Goal: Task Accomplishment & Management: Use online tool/utility

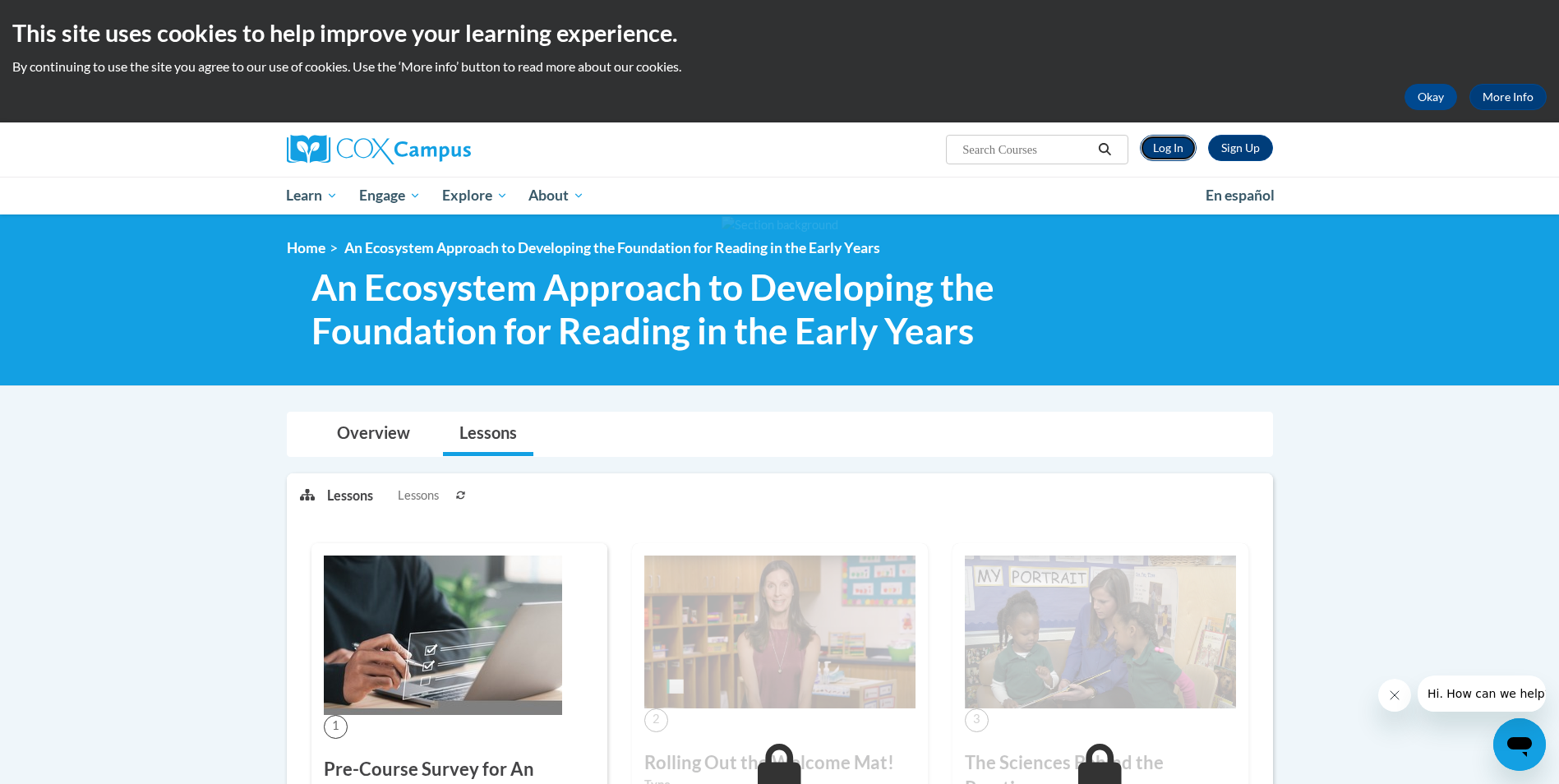
click at [1155, 147] on link "Log In" at bounding box center [1169, 148] width 57 height 26
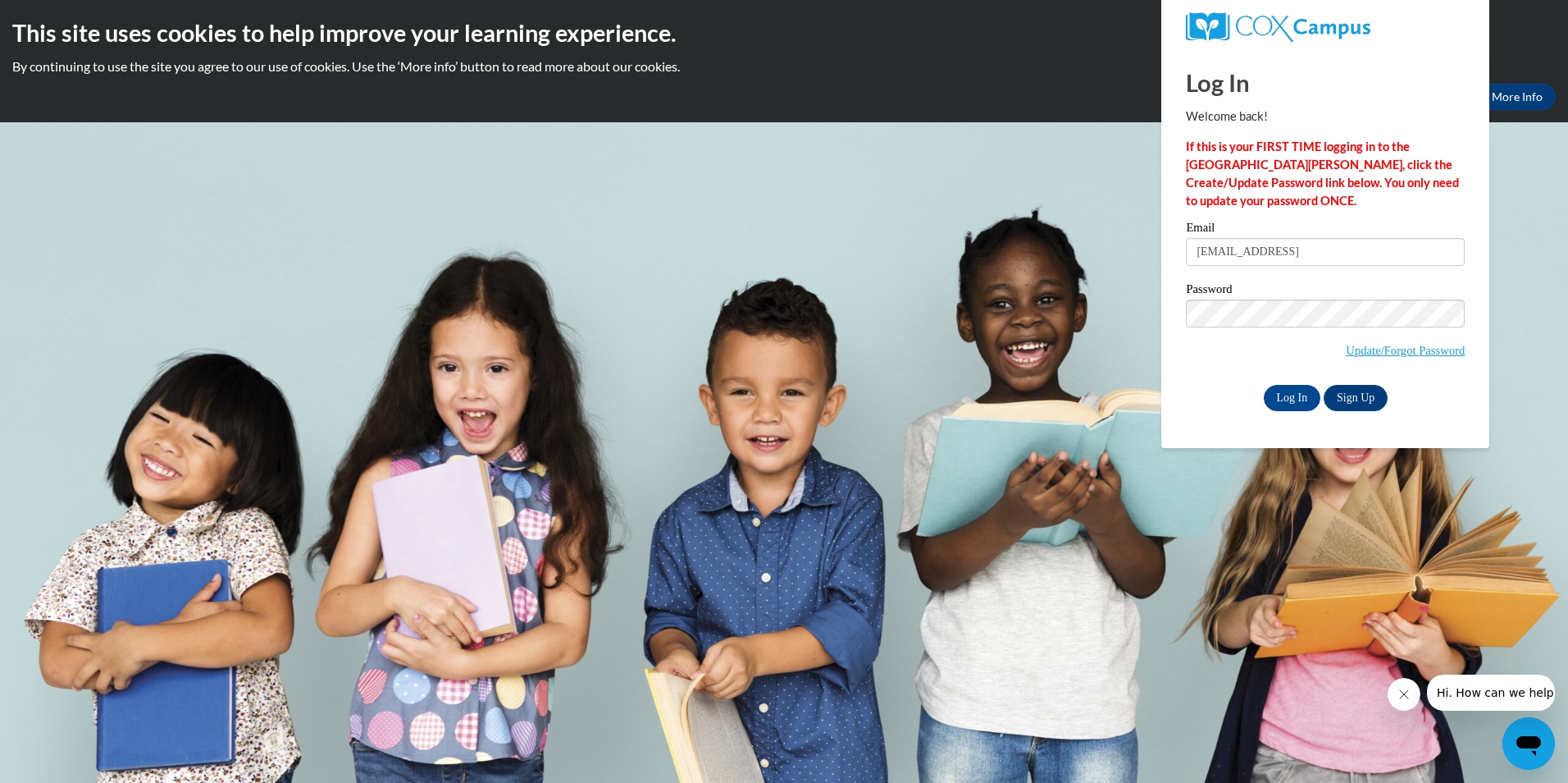
type input "boudjelil@hotmail.com"
click at [1290, 398] on input "Log In" at bounding box center [1292, 397] width 58 height 26
click at [1295, 395] on input "Log In" at bounding box center [1292, 397] width 58 height 26
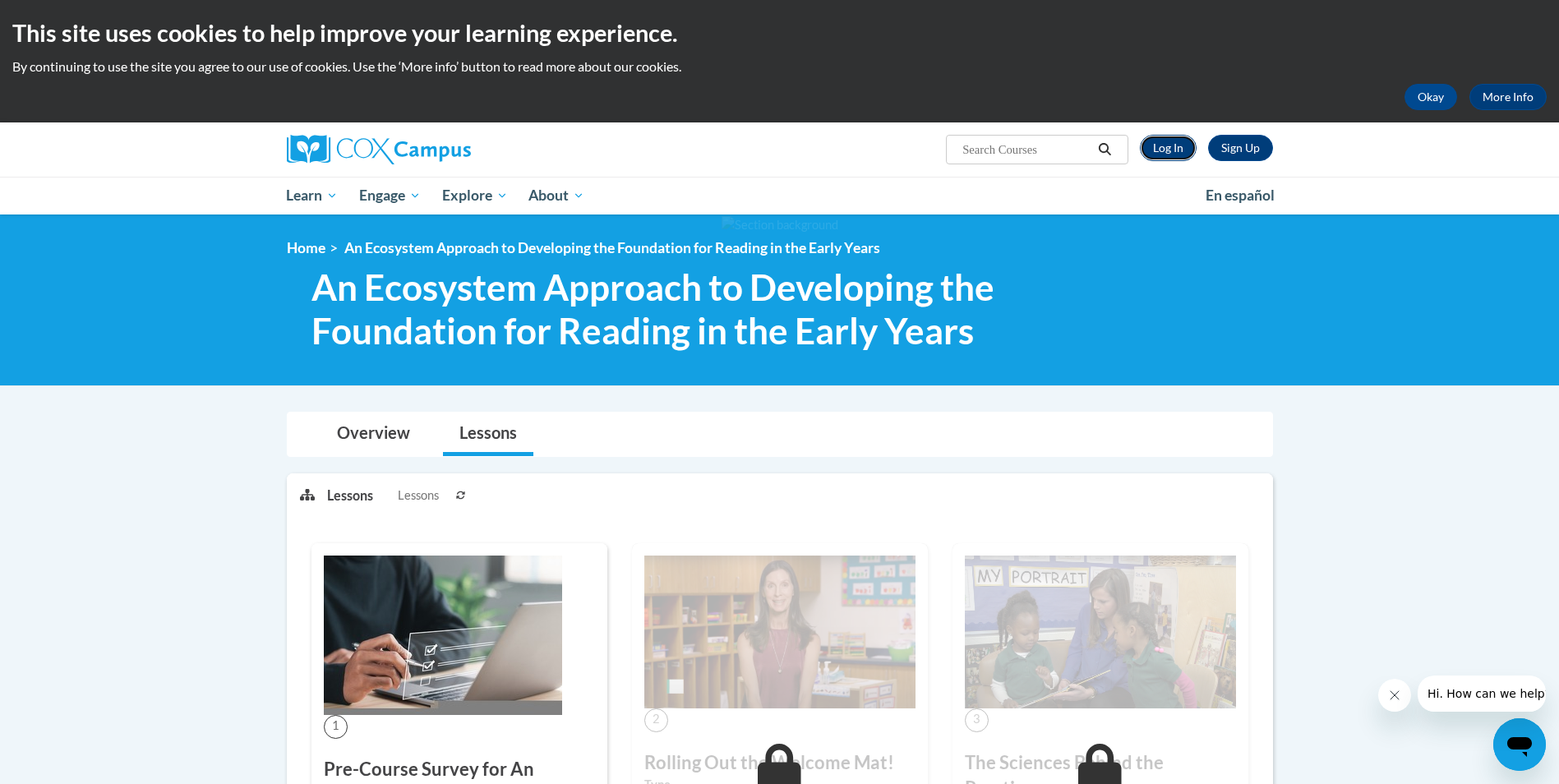
click at [1180, 150] on link "Log In" at bounding box center [1169, 148] width 57 height 26
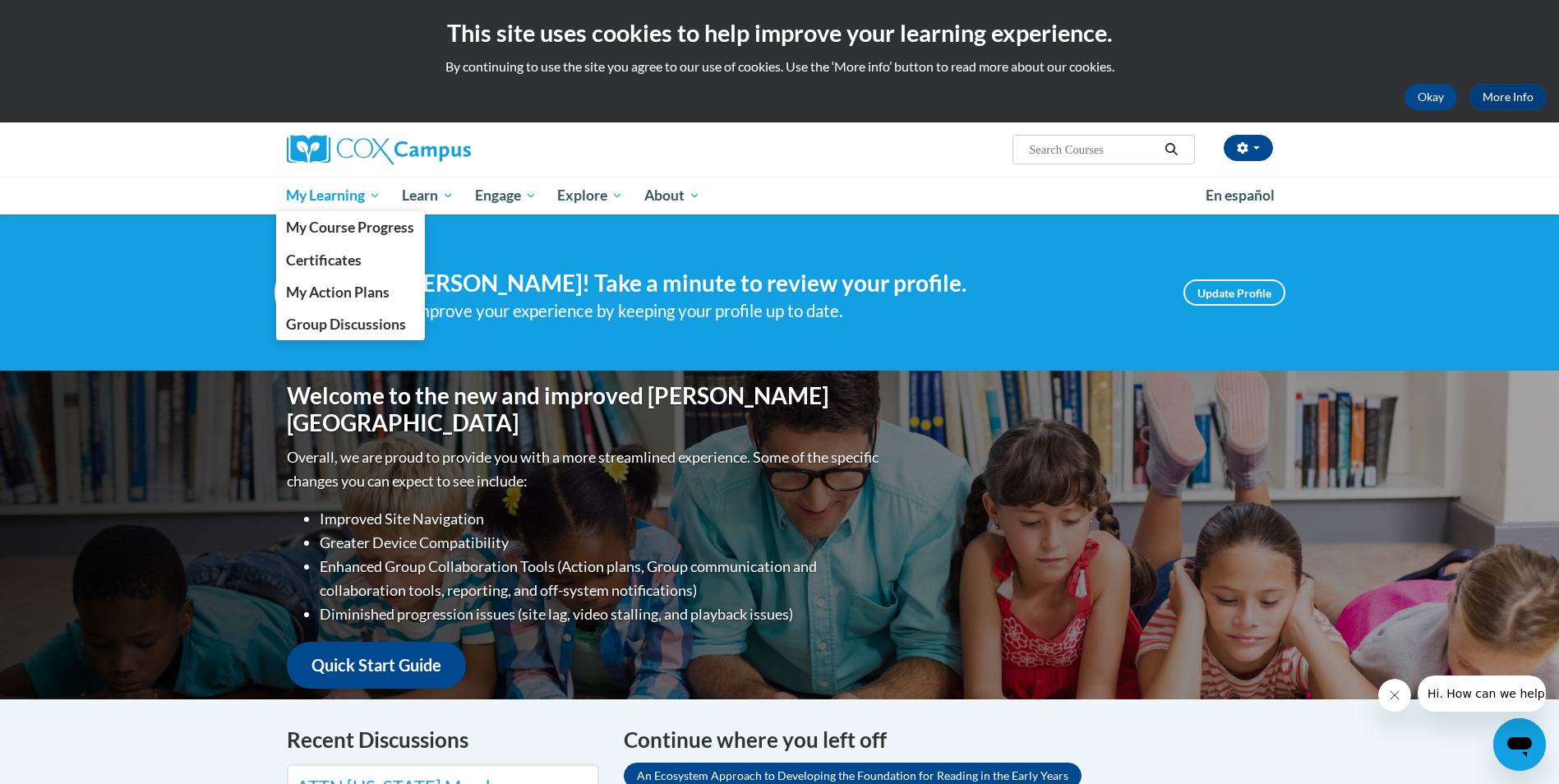
click at [325, 198] on span "My Learning" at bounding box center [333, 196] width 95 height 20
click at [332, 225] on span "My Course Progress" at bounding box center [349, 228] width 128 height 18
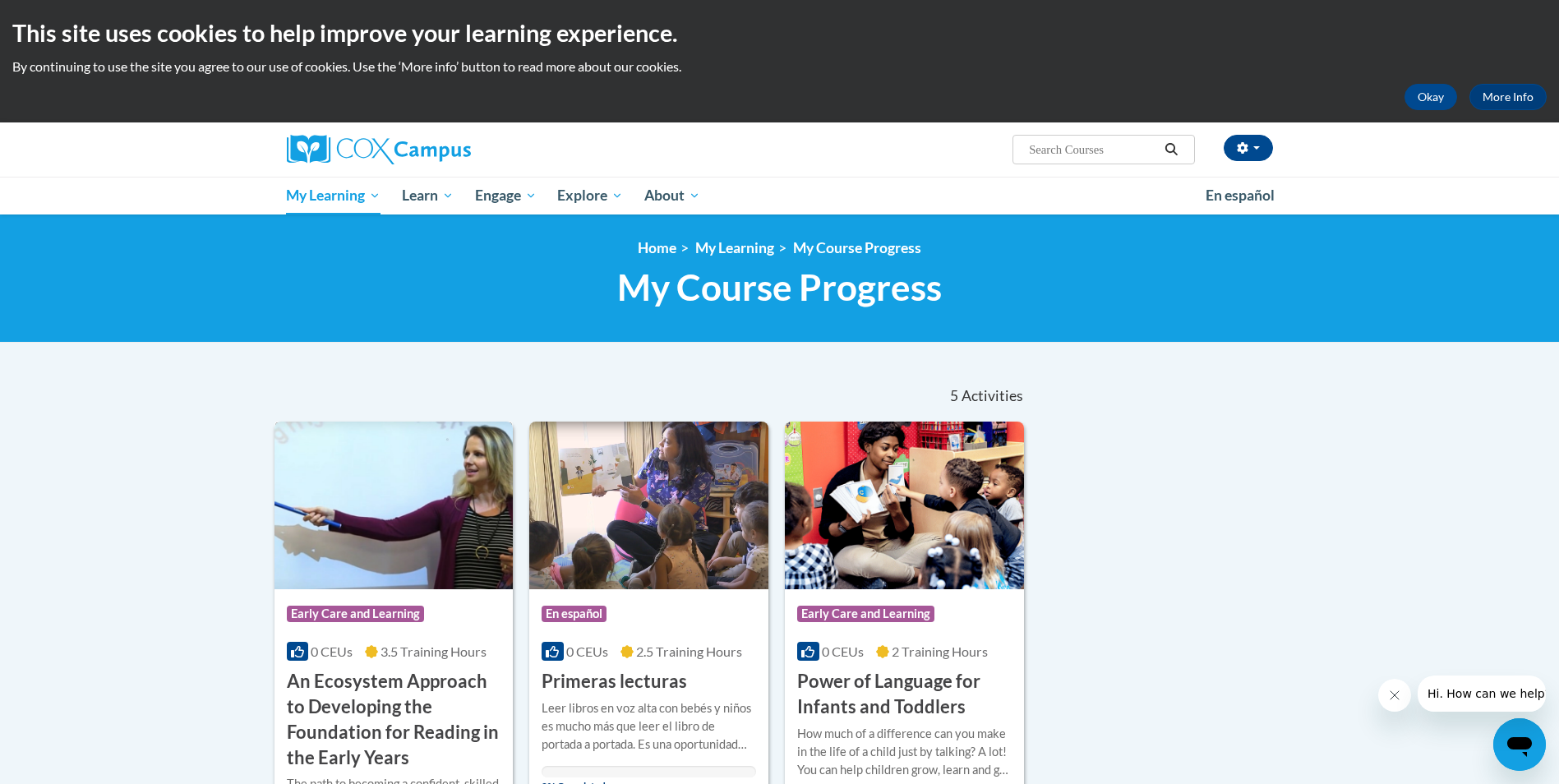
click at [435, 495] on img at bounding box center [394, 504] width 240 height 167
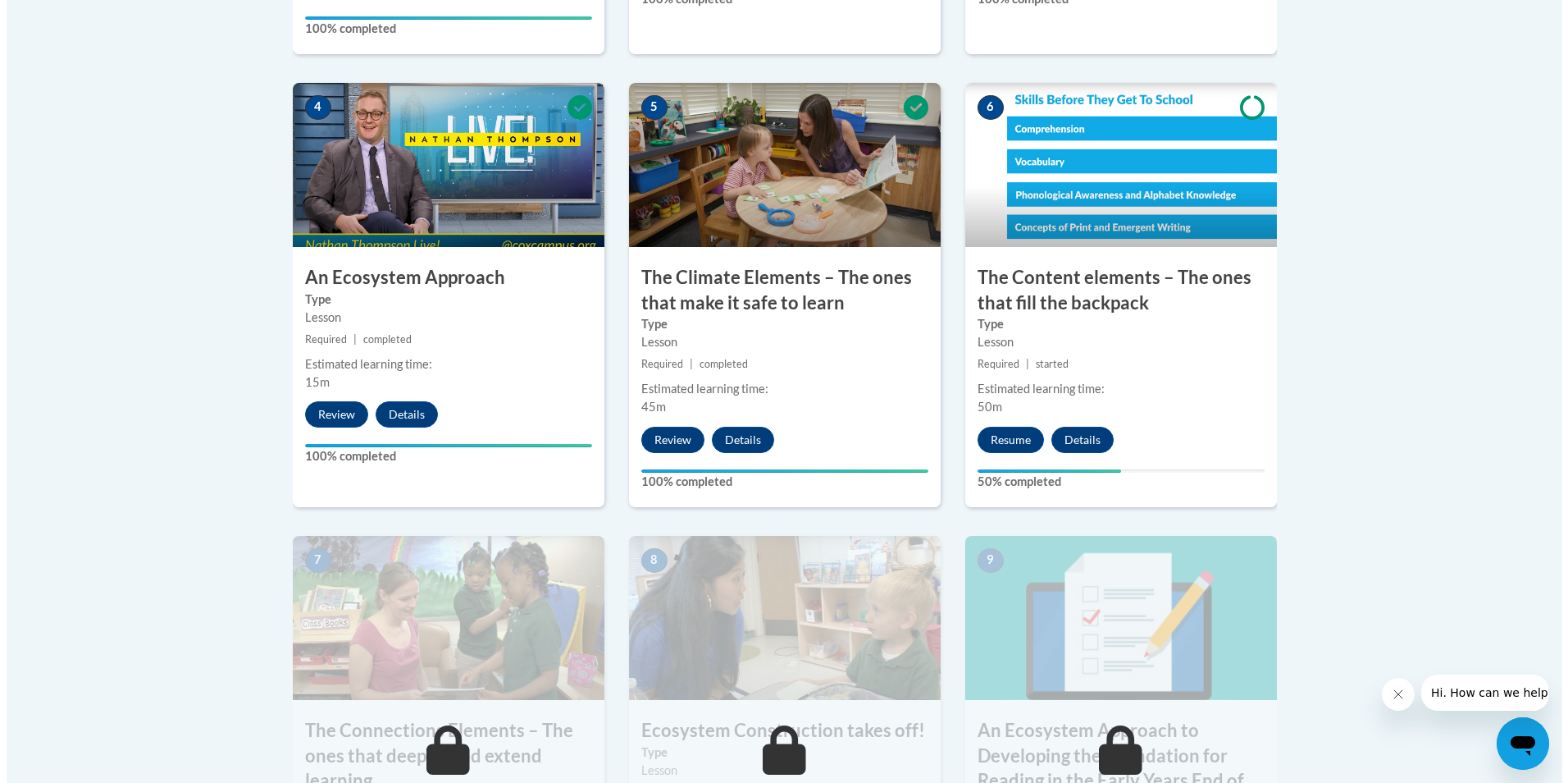
scroll to position [903, 0]
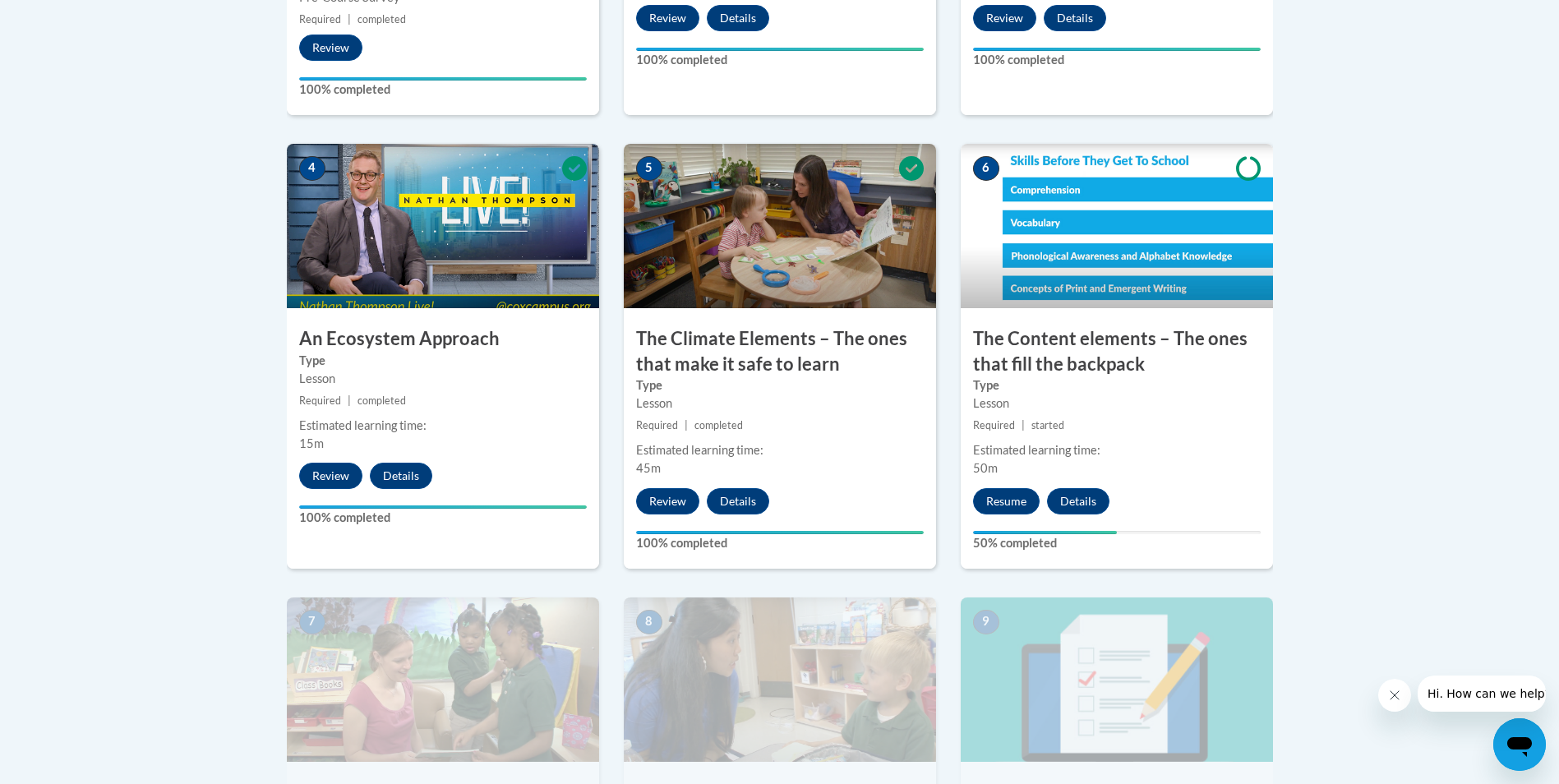
click at [1135, 192] on img at bounding box center [1117, 226] width 312 height 164
click at [1002, 503] on button "Resume" at bounding box center [1006, 501] width 67 height 26
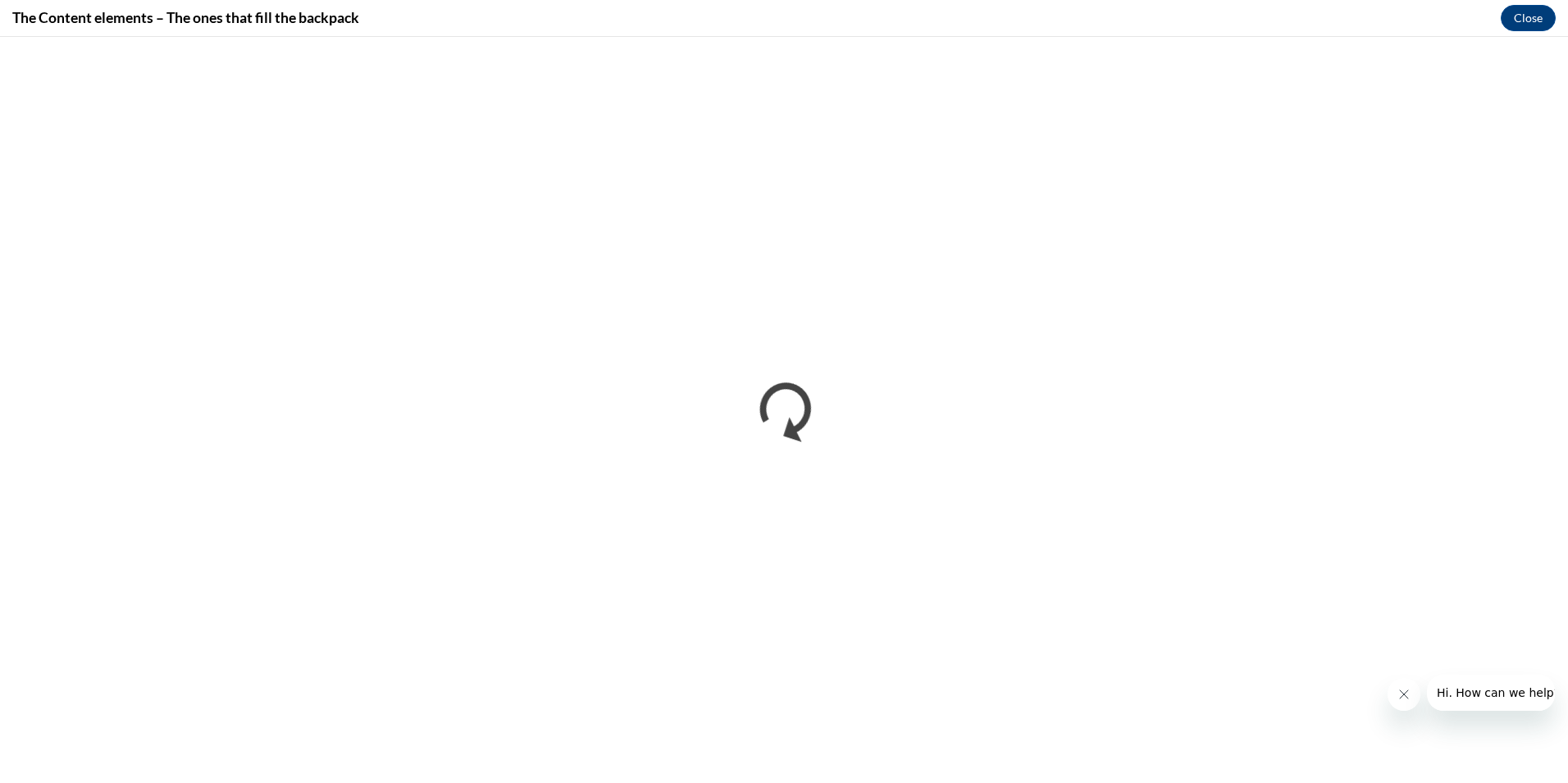
scroll to position [0, 0]
